Goal: Task Accomplishment & Management: Manage account settings

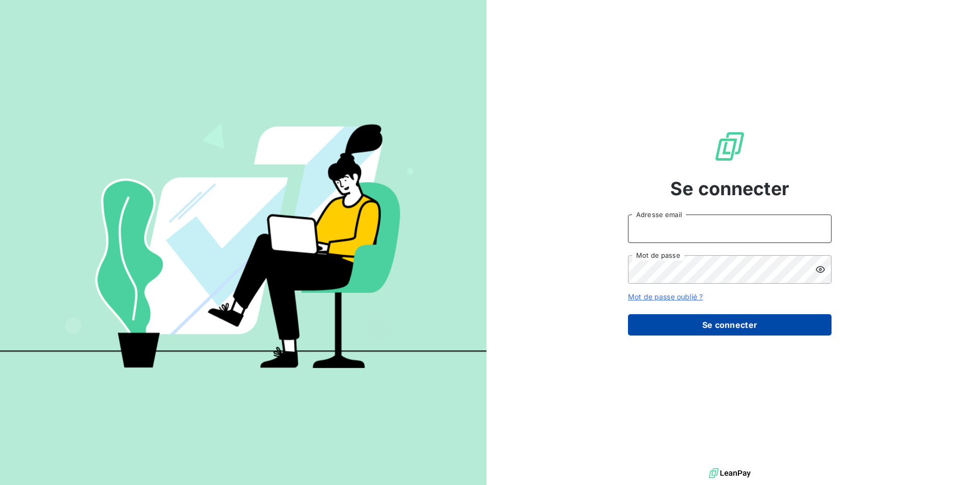
type input "[PERSON_NAME][EMAIL_ADDRESS][DOMAIN_NAME]"
click at [742, 328] on button "Se connecter" at bounding box center [730, 324] width 204 height 21
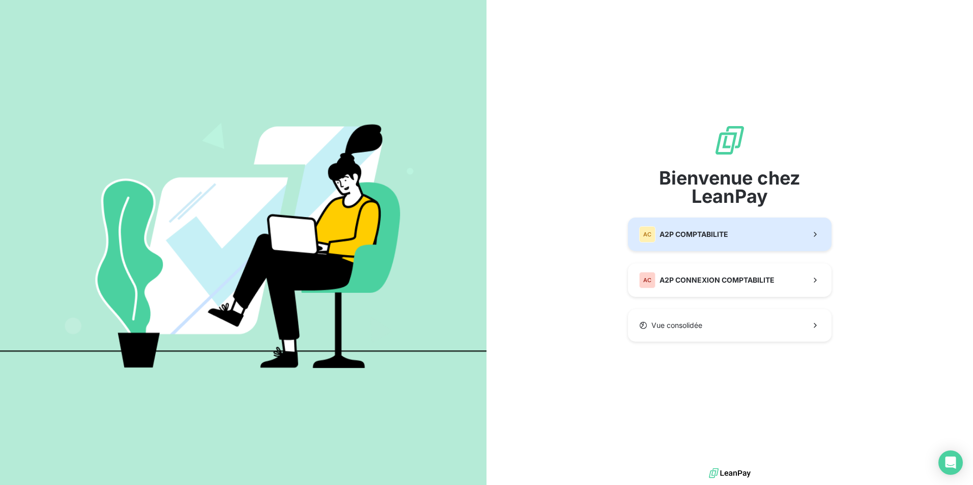
click at [702, 237] on span "A2P COMPTABILITE" at bounding box center [693, 234] width 69 height 10
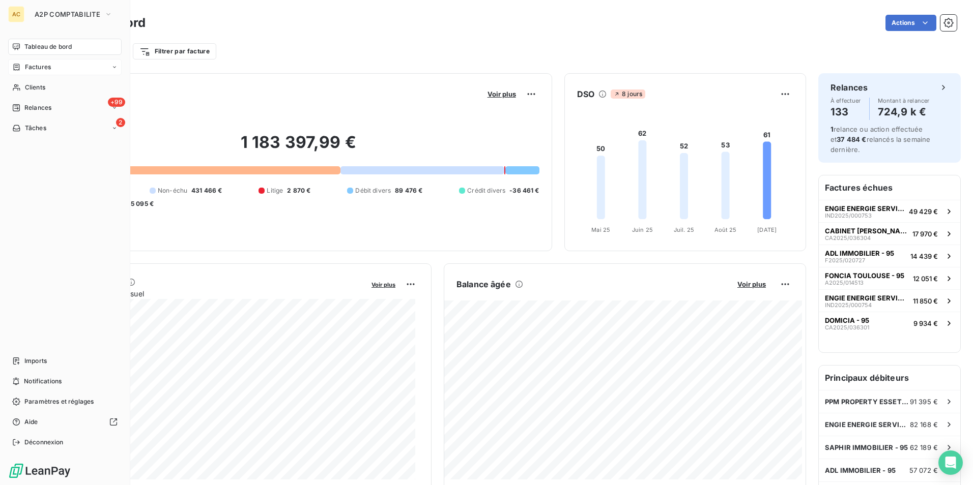
click at [45, 68] on span "Factures" at bounding box center [38, 67] width 26 height 9
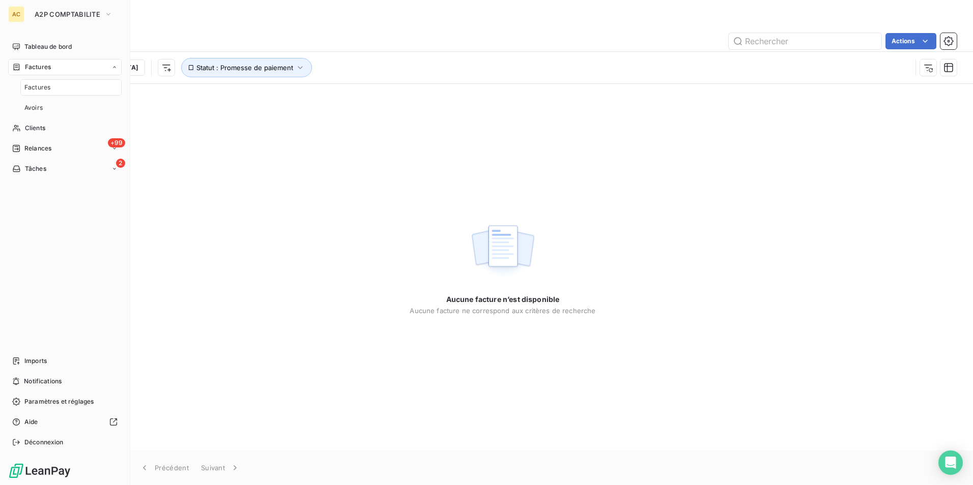
click at [44, 85] on span "Factures" at bounding box center [37, 87] width 26 height 9
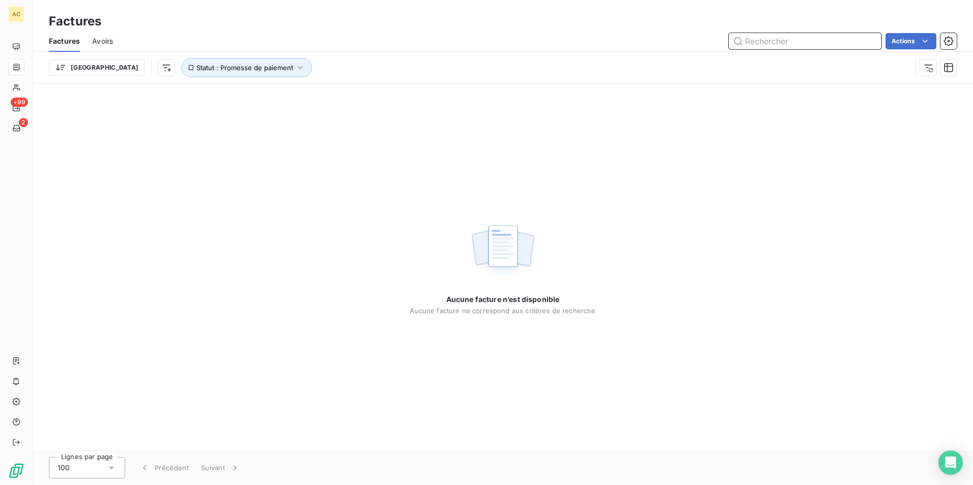
click at [803, 41] on input "text" at bounding box center [805, 41] width 153 height 16
paste input "SDC [STREET_ADDRESS][PERSON_NAME]"
type input "SDC [STREET_ADDRESS][PERSON_NAME]"
click at [873, 38] on icon at bounding box center [872, 41] width 10 height 10
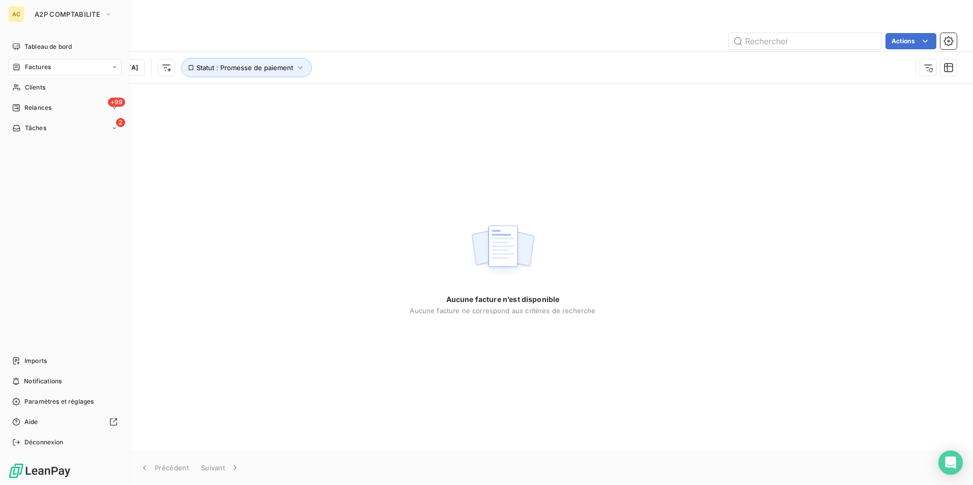
click at [44, 67] on span "Factures" at bounding box center [38, 67] width 26 height 9
click at [43, 85] on span "Factures" at bounding box center [37, 87] width 26 height 9
click at [44, 85] on span "Factures" at bounding box center [37, 87] width 26 height 9
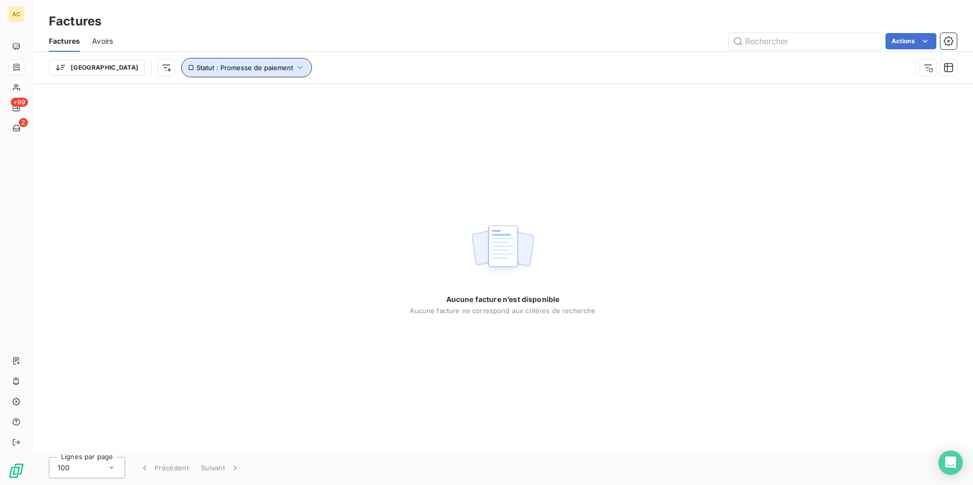
click at [295, 68] on icon "button" at bounding box center [300, 68] width 10 height 10
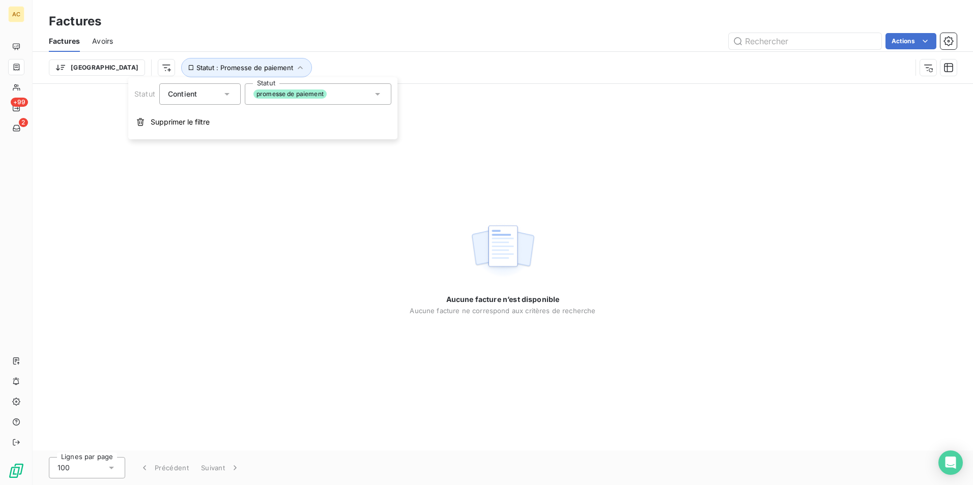
click at [378, 93] on icon at bounding box center [377, 94] width 5 height 3
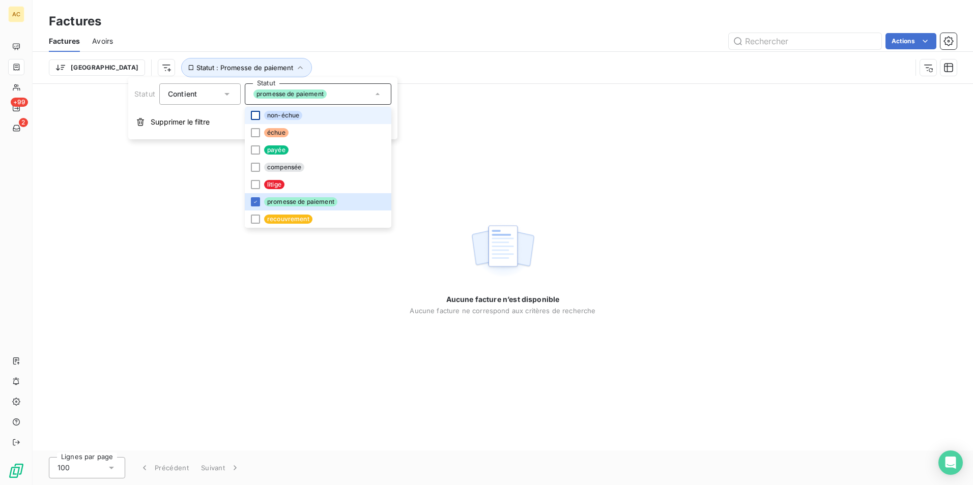
click at [258, 114] on div at bounding box center [255, 115] width 9 height 9
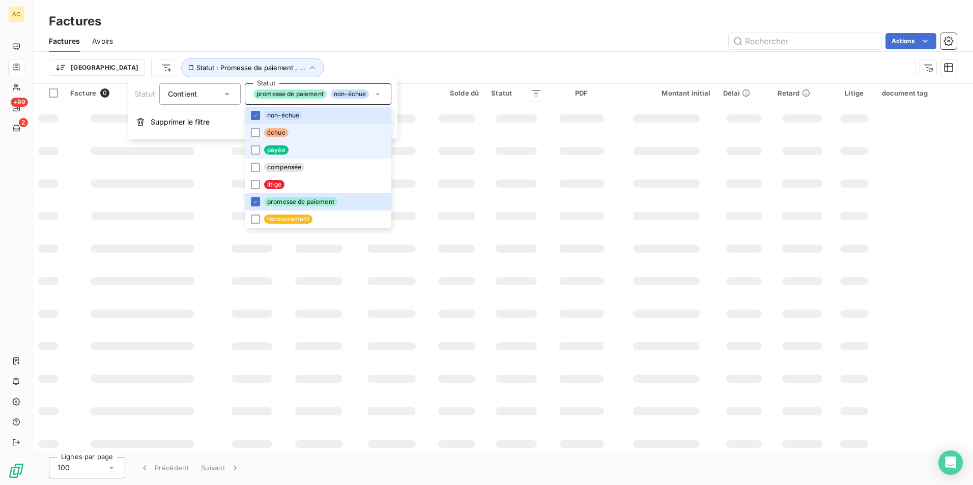
drag, startPoint x: 251, startPoint y: 134, endPoint x: 259, endPoint y: 142, distance: 11.5
click at [252, 133] on div at bounding box center [255, 132] width 9 height 9
click at [256, 151] on div at bounding box center [255, 150] width 9 height 9
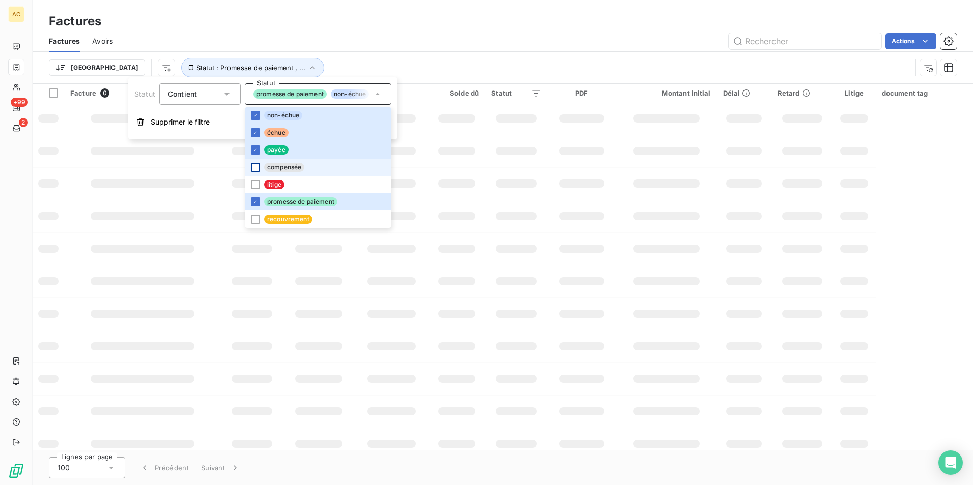
click at [255, 170] on div at bounding box center [255, 167] width 9 height 9
click at [255, 186] on div at bounding box center [255, 184] width 9 height 9
drag, startPoint x: 253, startPoint y: 219, endPoint x: 362, endPoint y: 208, distance: 109.4
click at [255, 219] on div at bounding box center [255, 219] width 9 height 9
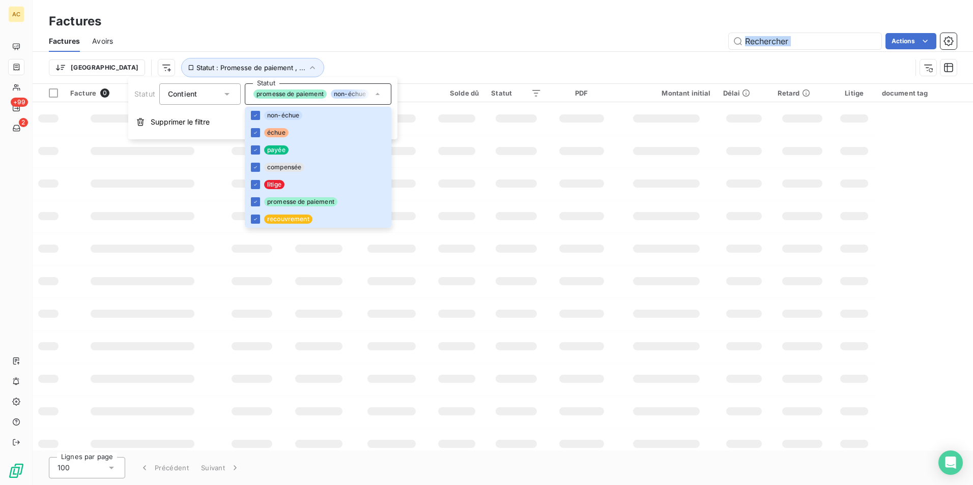
click at [495, 49] on div "Factures Avoirs Actions Trier Statut : Promesse de paiement , ..." at bounding box center [503, 57] width 940 height 53
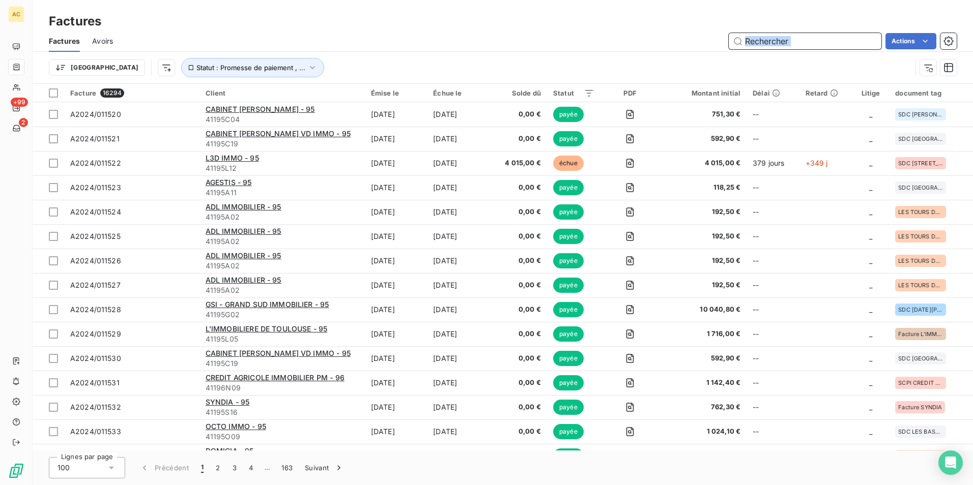
click at [819, 40] on input "text" at bounding box center [805, 41] width 153 height 16
click at [810, 42] on input "text" at bounding box center [805, 41] width 153 height 16
drag, startPoint x: 792, startPoint y: 38, endPoint x: 731, endPoint y: 38, distance: 61.6
click at [731, 38] on input "text" at bounding box center [805, 41] width 153 height 16
paste input "SDC [STREET_ADDRESS][PERSON_NAME]"
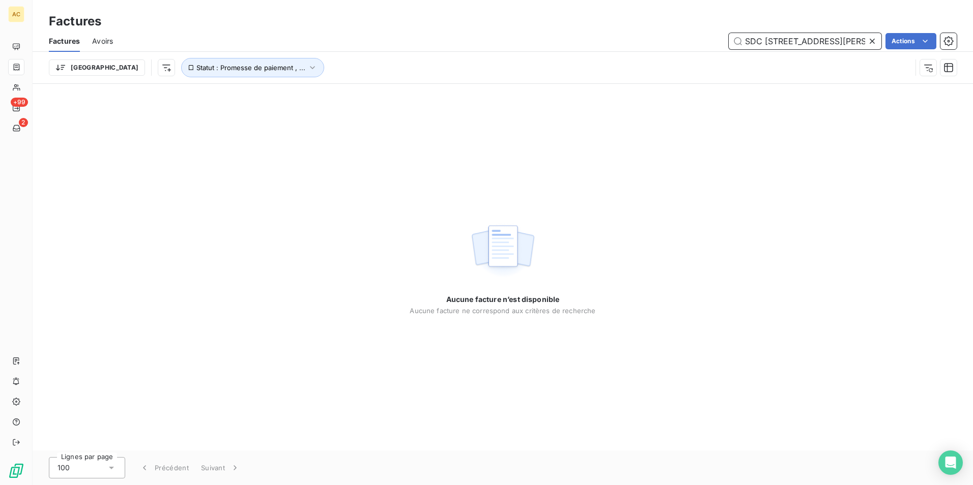
type input "SDC [STREET_ADDRESS][PERSON_NAME]"
click at [307, 65] on icon "button" at bounding box center [312, 68] width 10 height 10
click at [377, 94] on icon at bounding box center [377, 94] width 5 height 3
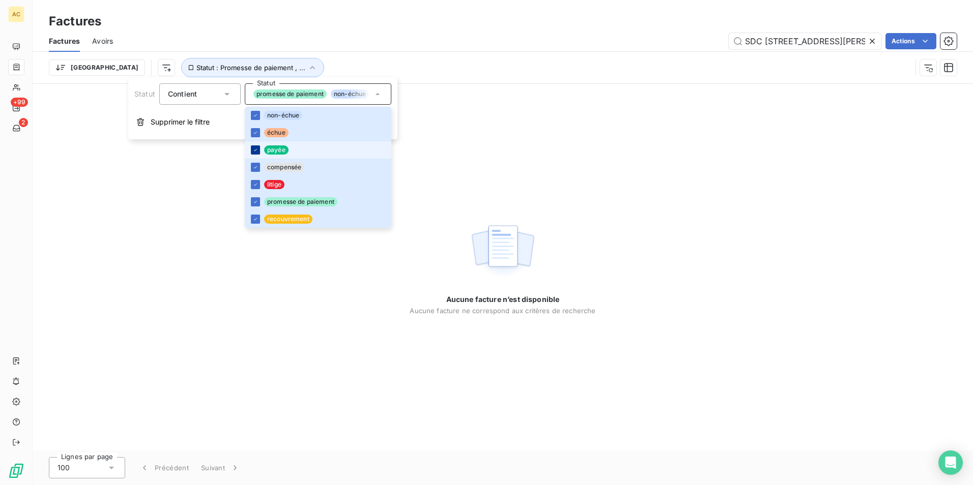
click at [255, 150] on icon at bounding box center [255, 150] width 3 height 2
click at [255, 165] on icon at bounding box center [255, 167] width 6 height 6
click at [542, 175] on div "Aucune facture n’est disponible Aucune facture ne correspond aux critères de re…" at bounding box center [503, 267] width 940 height 367
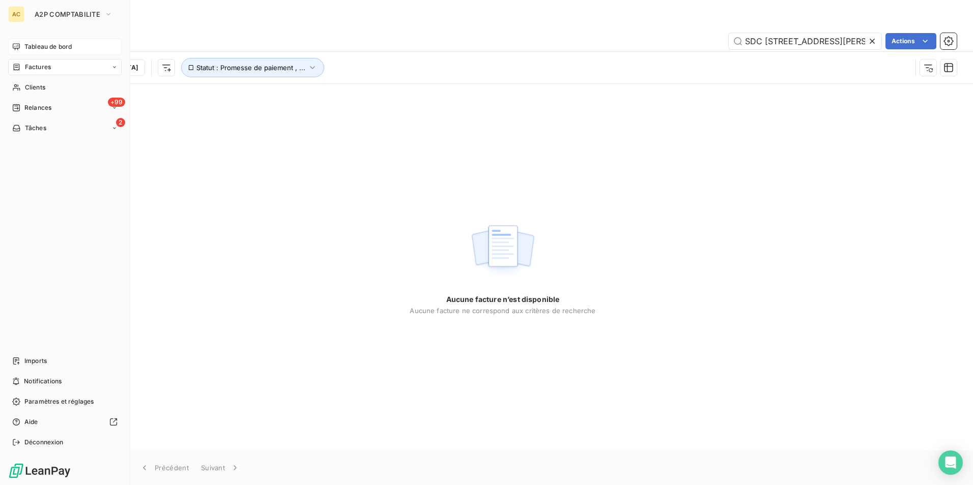
click at [35, 48] on span "Tableau de bord" at bounding box center [47, 46] width 47 height 9
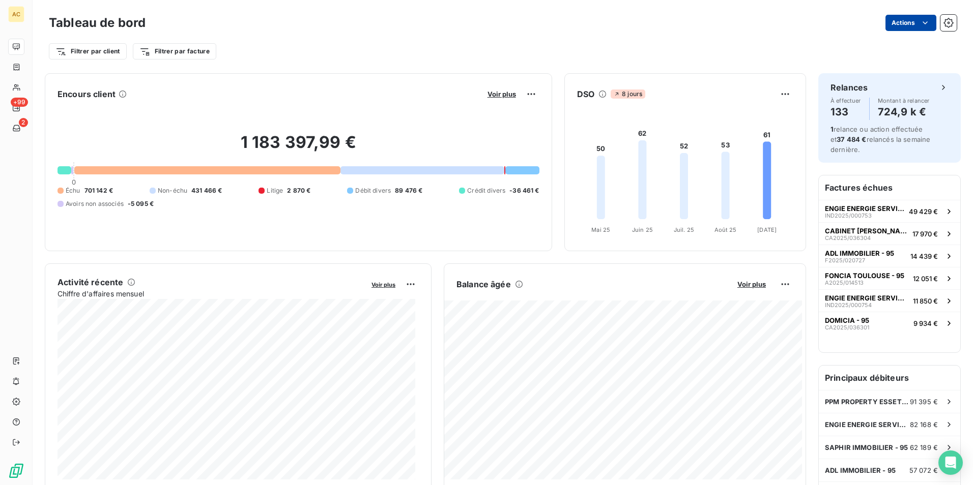
click at [910, 21] on html "AC +99 2 Tableau de bord Actions Filtrer par client Filtrer par facture Encours…" at bounding box center [486, 242] width 973 height 485
click at [712, 31] on html "AC +99 2 Tableau de bord Actions Exporter le tableau de bord Filtrer par client…" at bounding box center [486, 242] width 973 height 485
click at [943, 19] on icon "button" at bounding box center [948, 23] width 10 height 10
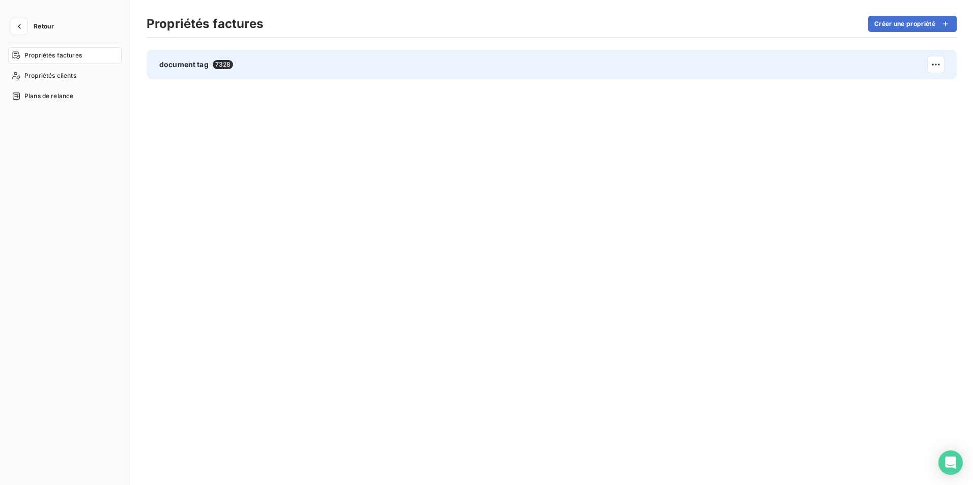
click at [292, 61] on div "document tag 7328" at bounding box center [552, 65] width 810 height 30
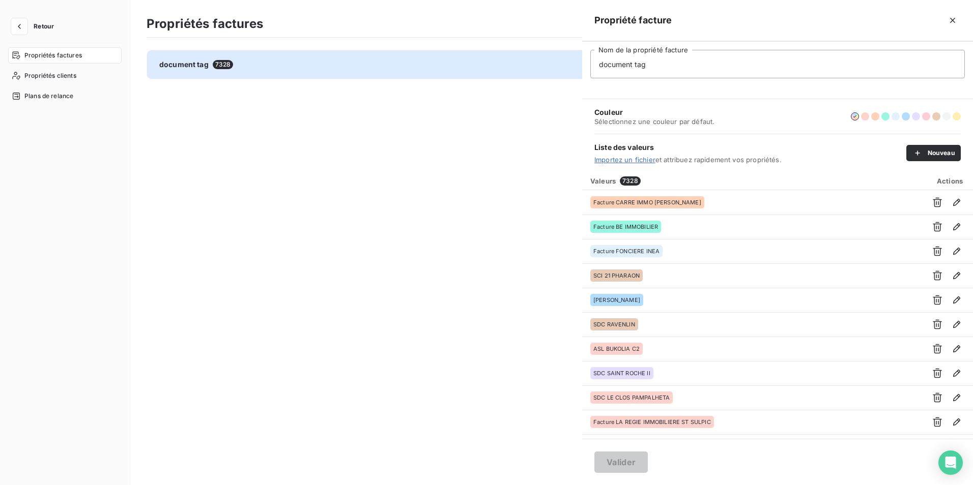
click at [500, 174] on div at bounding box center [486, 242] width 973 height 485
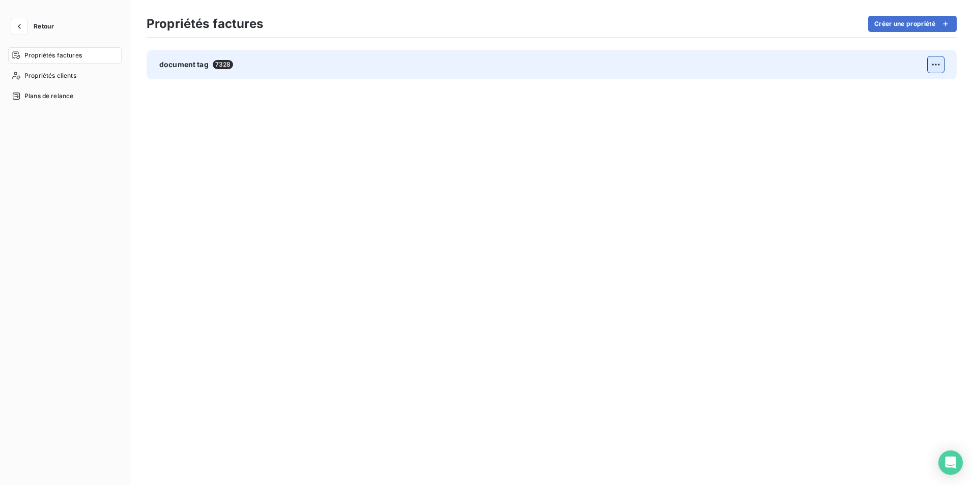
click at [932, 62] on html "Retour Propriétés factures Propriétés clients Plans de relance Propriétés factu…" at bounding box center [486, 242] width 973 height 485
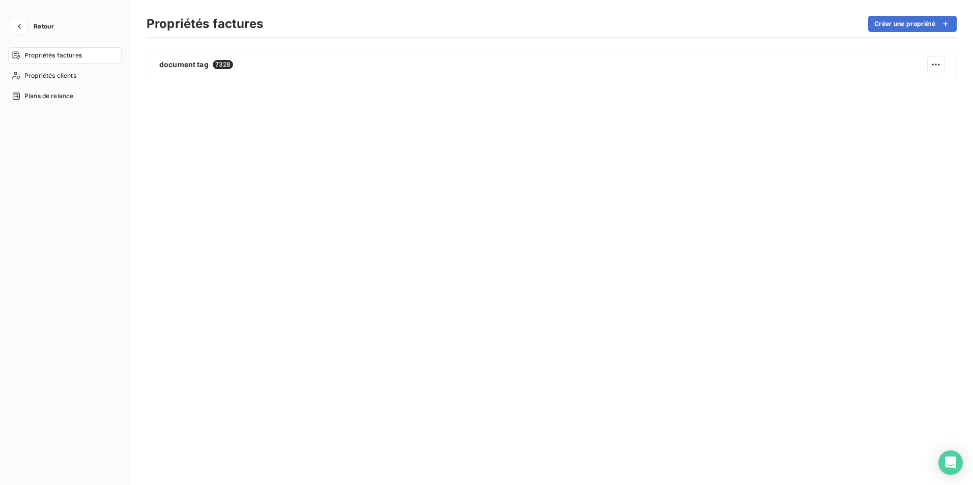
drag, startPoint x: 689, startPoint y: 269, endPoint x: 678, endPoint y: 259, distance: 15.2
click at [691, 268] on html "Retour Propriétés factures Propriétés clients Plans de relance Propriétés factu…" at bounding box center [486, 242] width 973 height 485
click at [25, 27] on button "button" at bounding box center [19, 26] width 16 height 16
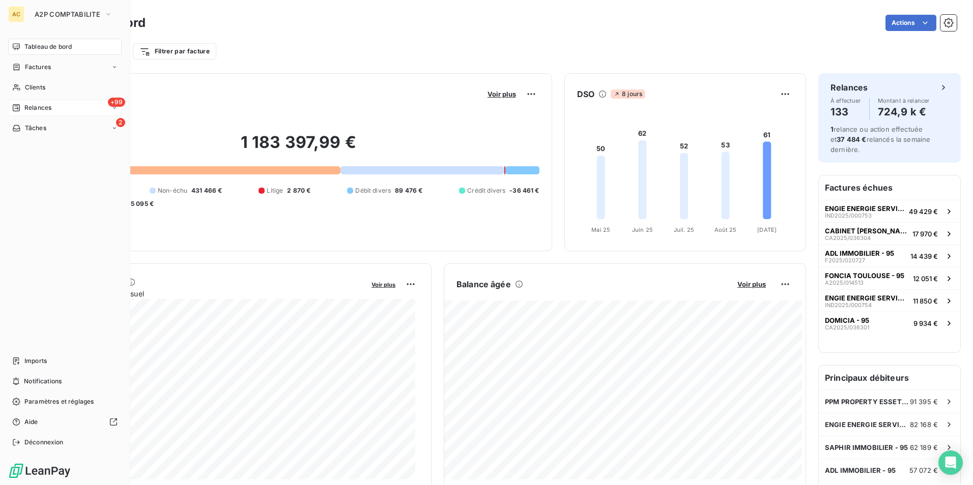
click at [36, 106] on span "Relances" at bounding box center [37, 107] width 27 height 9
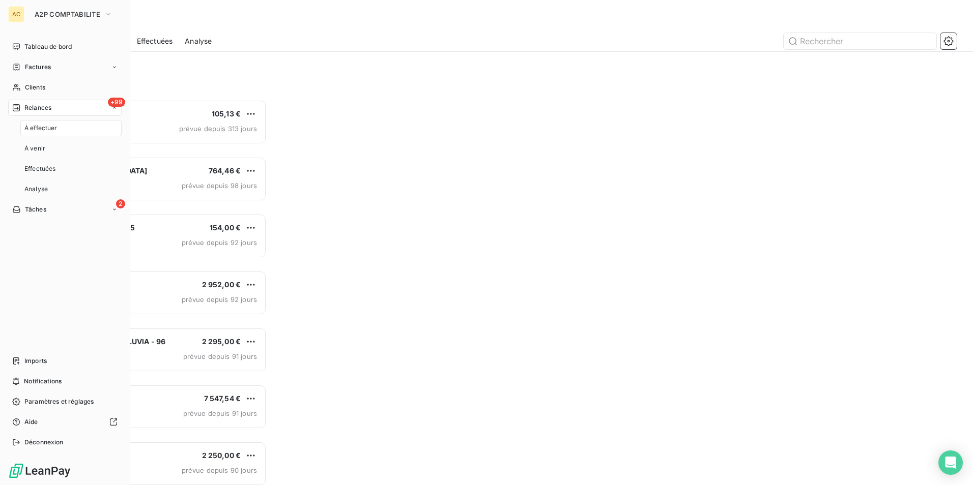
scroll to position [378, 210]
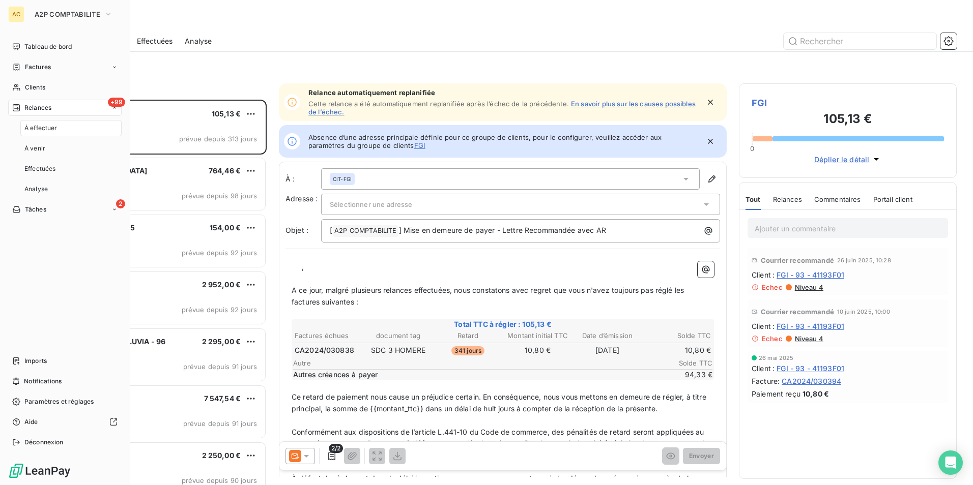
click at [41, 130] on span "À effectuer" at bounding box center [40, 128] width 33 height 9
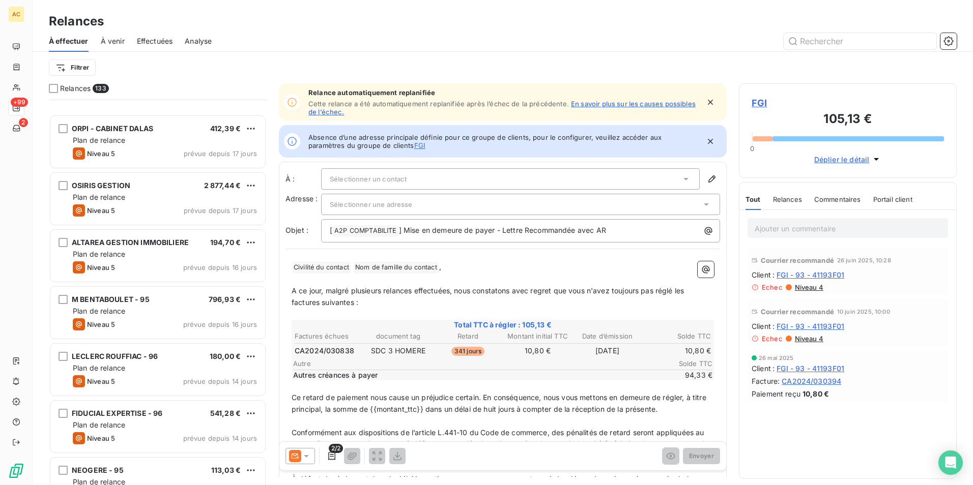
scroll to position [5139, 0]
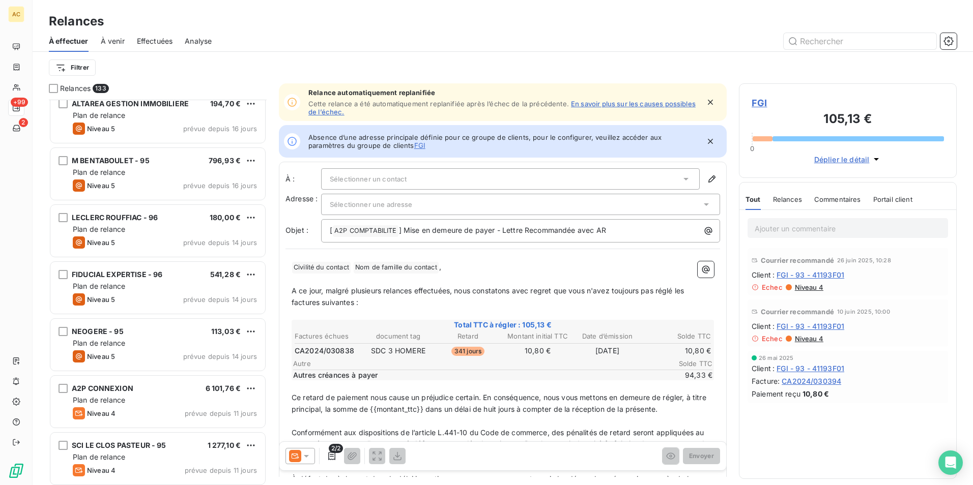
click at [705, 103] on icon "button" at bounding box center [710, 102] width 10 height 10
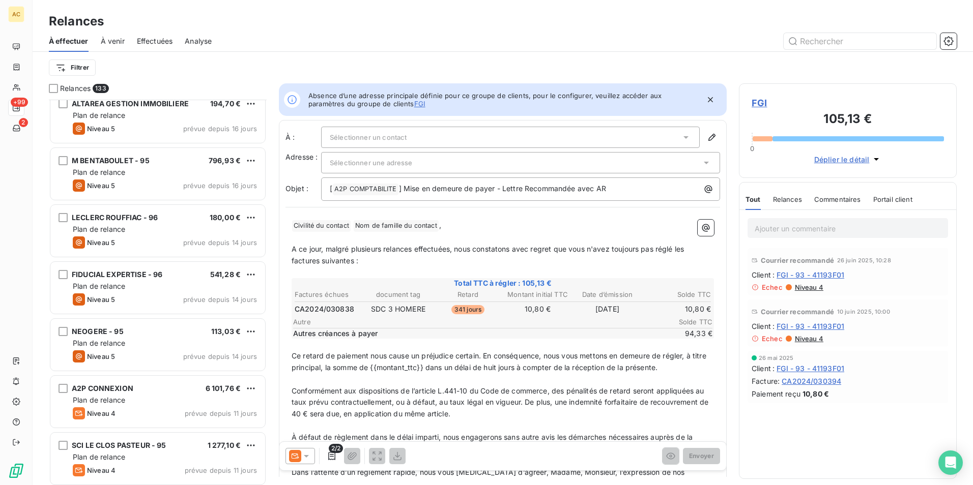
click at [708, 101] on icon "button" at bounding box center [710, 99] width 5 height 5
